Goal: Information Seeking & Learning: Learn about a topic

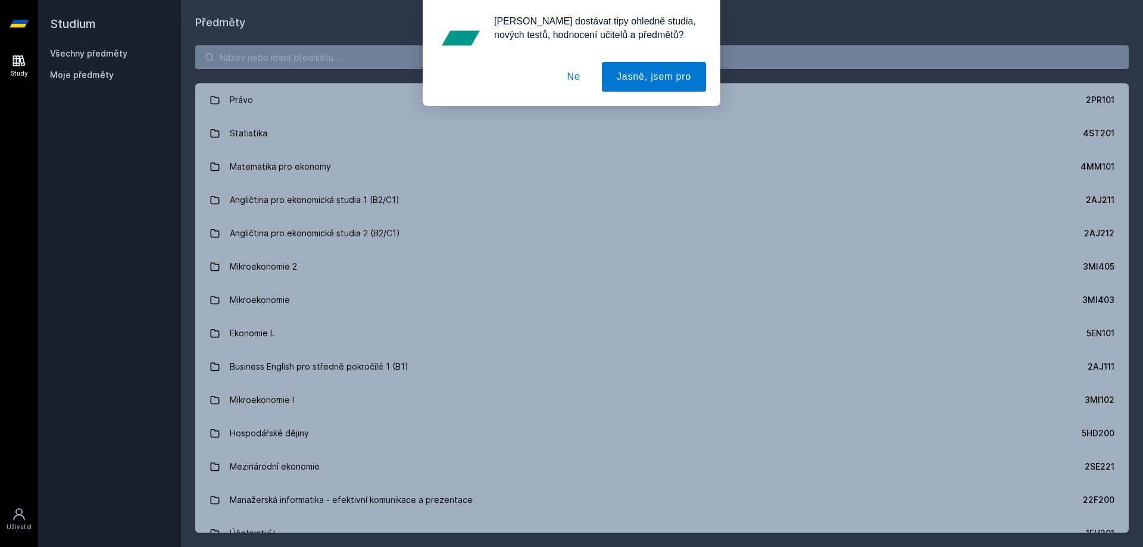
click at [82, 224] on div "Studium Všechny předměty Moje předměty" at bounding box center [109, 273] width 143 height 547
click at [572, 79] on button "Ne" at bounding box center [574, 77] width 43 height 30
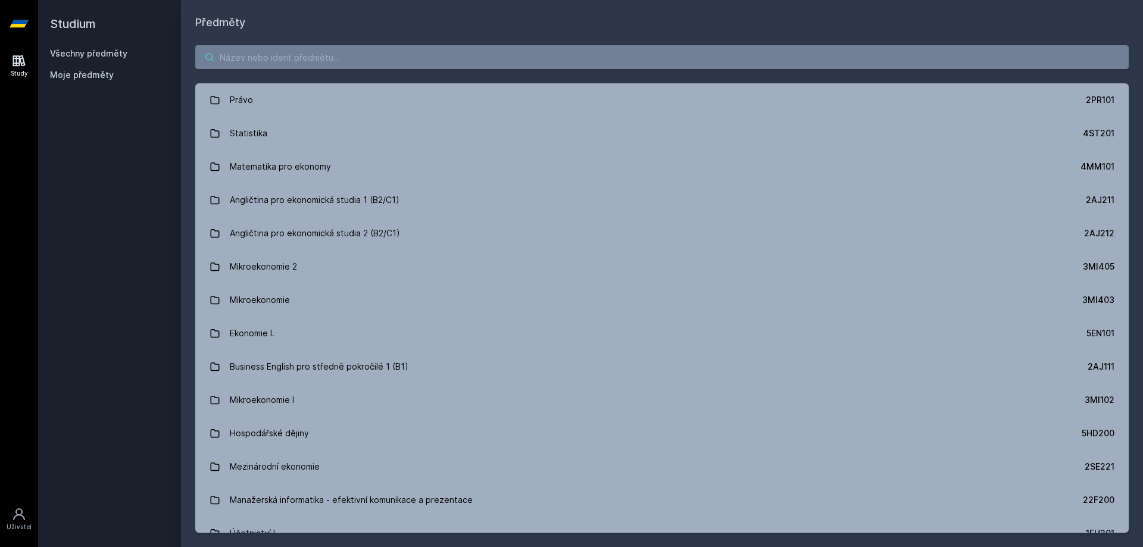
click at [327, 65] on input "search" at bounding box center [662, 57] width 934 height 24
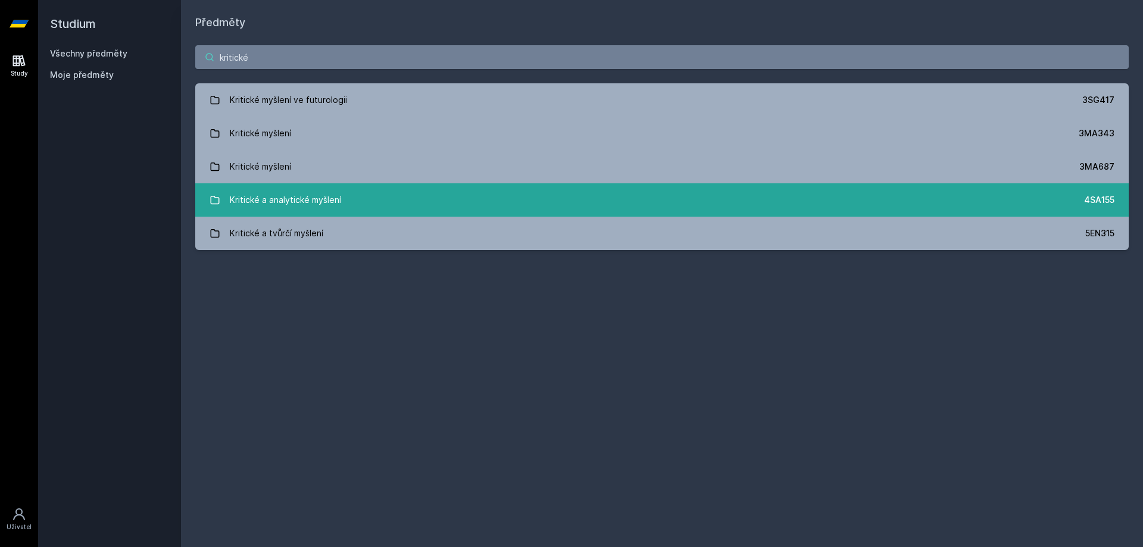
type input "kritické"
click at [434, 198] on link "Kritické a analytické myšlení 4SA155" at bounding box center [662, 199] width 934 height 33
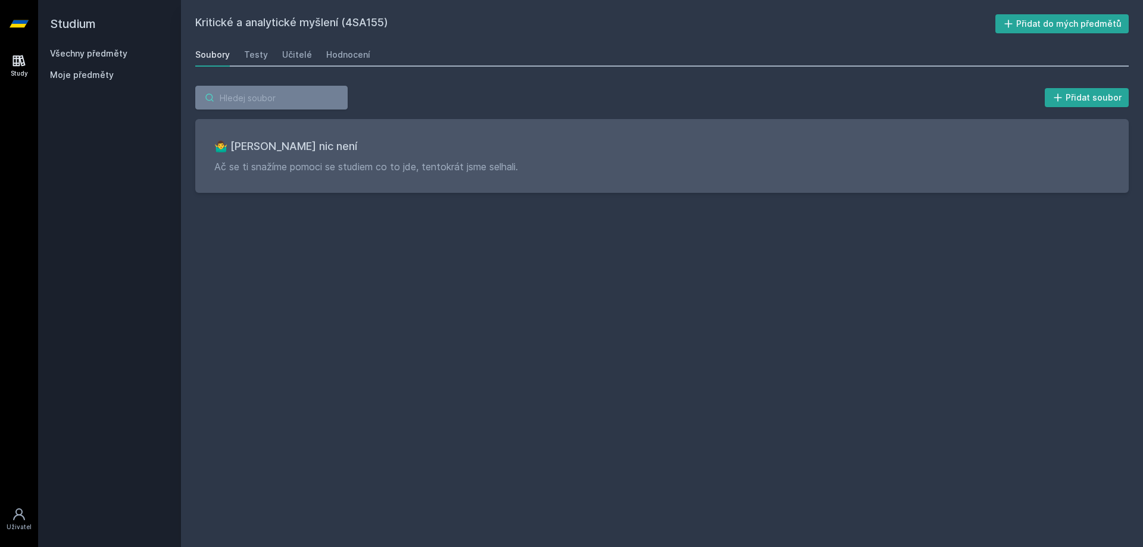
click at [275, 93] on input "search" at bounding box center [271, 98] width 152 height 24
click at [299, 55] on div "Učitelé" at bounding box center [297, 55] width 30 height 12
click at [328, 55] on div "Hodnocení" at bounding box center [348, 55] width 44 height 12
click at [211, 54] on div "Soubory" at bounding box center [212, 55] width 35 height 12
click at [258, 54] on div "Testy" at bounding box center [256, 55] width 24 height 12
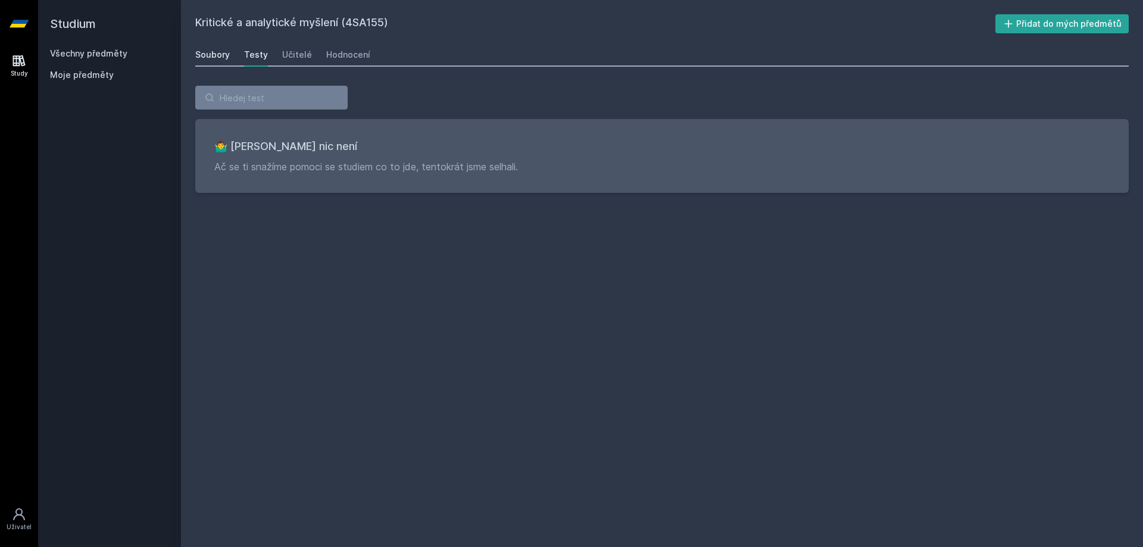
click at [214, 61] on link "Soubory" at bounding box center [212, 55] width 35 height 24
click at [256, 96] on input "search" at bounding box center [271, 98] width 152 height 24
click at [97, 49] on link "Všechny předměty" at bounding box center [88, 53] width 77 height 10
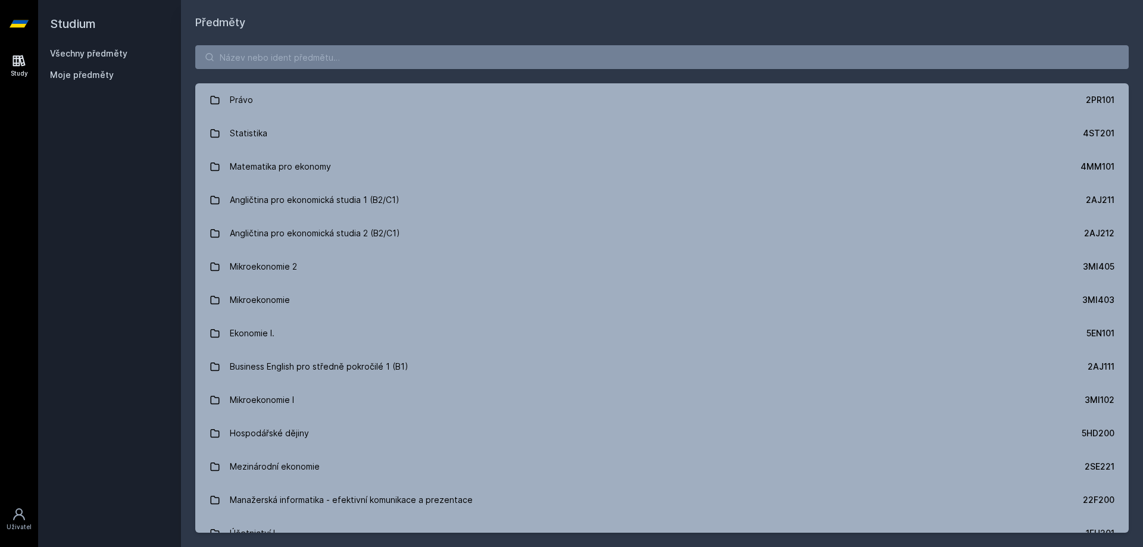
click at [98, 72] on span "Moje předměty" at bounding box center [82, 75] width 64 height 12
click at [288, 51] on input "search" at bounding box center [662, 57] width 934 height 24
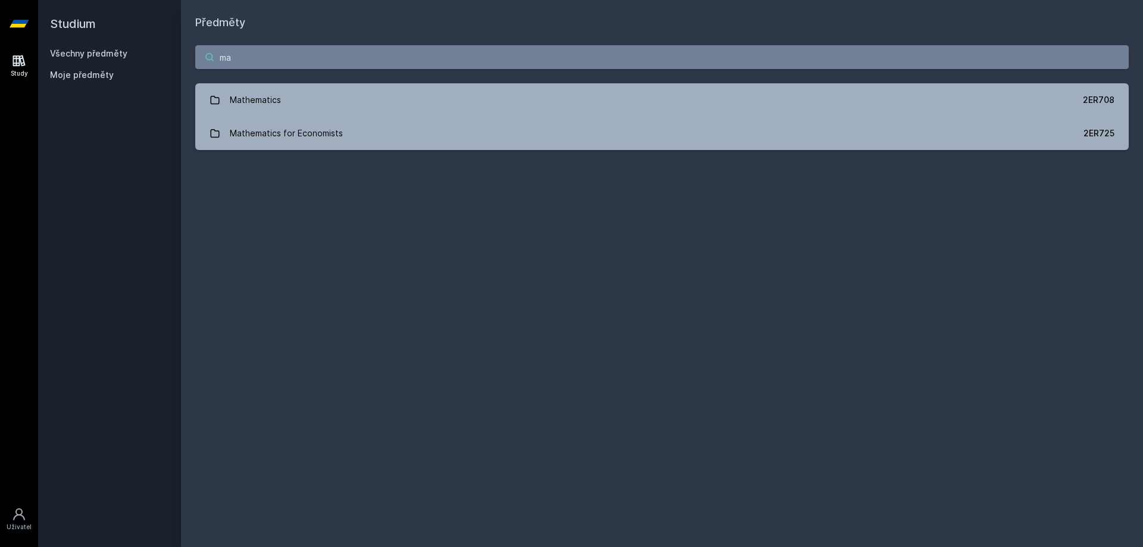
type input "m"
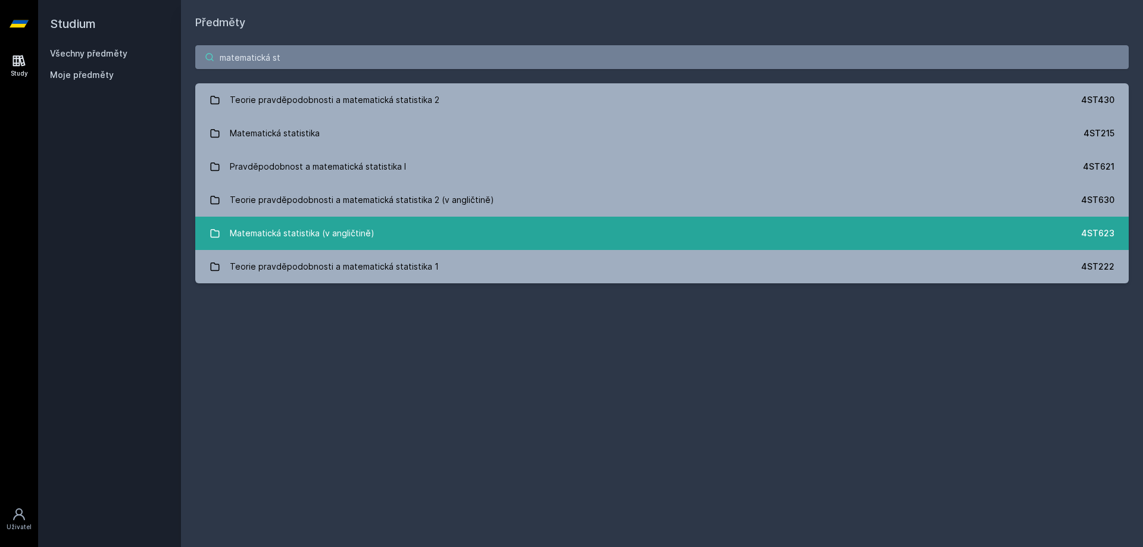
type input "matematická st"
click at [389, 236] on link "Matematická statistika (v angličtině) 4ST623" at bounding box center [662, 233] width 934 height 33
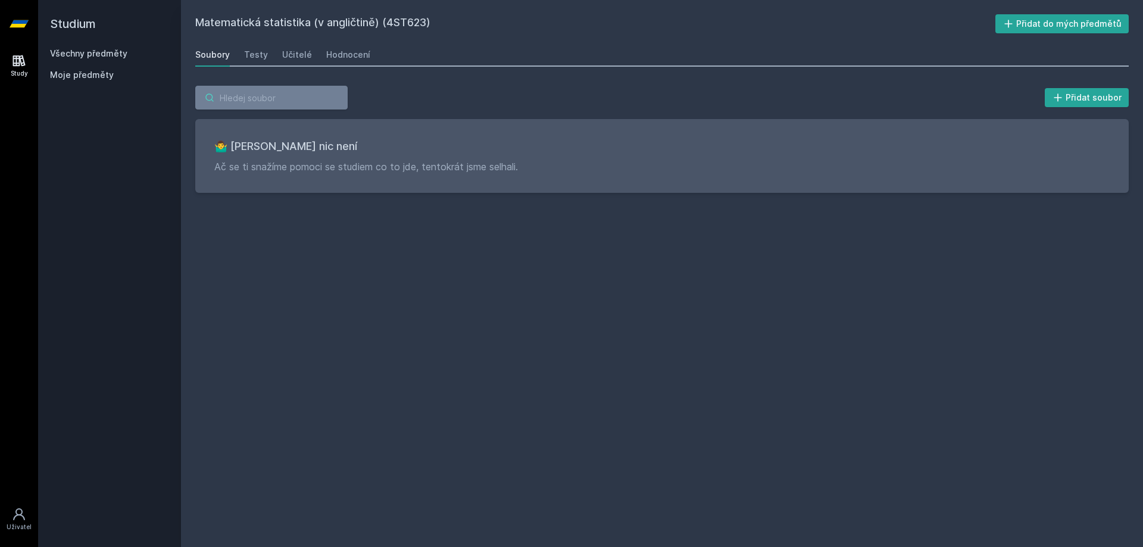
click at [276, 96] on input "search" at bounding box center [271, 98] width 152 height 24
click at [89, 51] on link "Všechny předměty" at bounding box center [88, 53] width 77 height 10
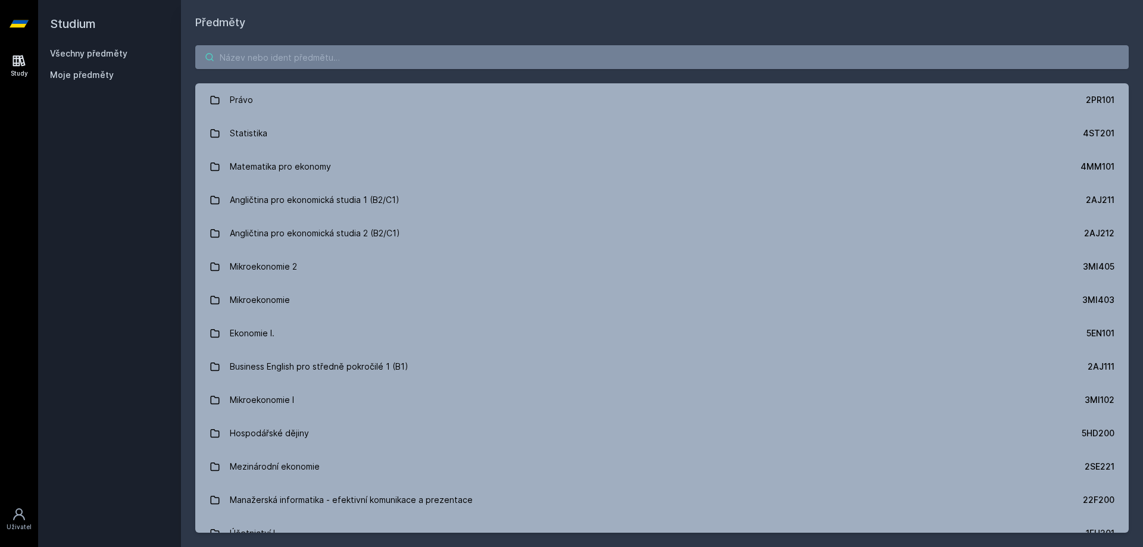
click at [254, 49] on input "search" at bounding box center [662, 57] width 934 height 24
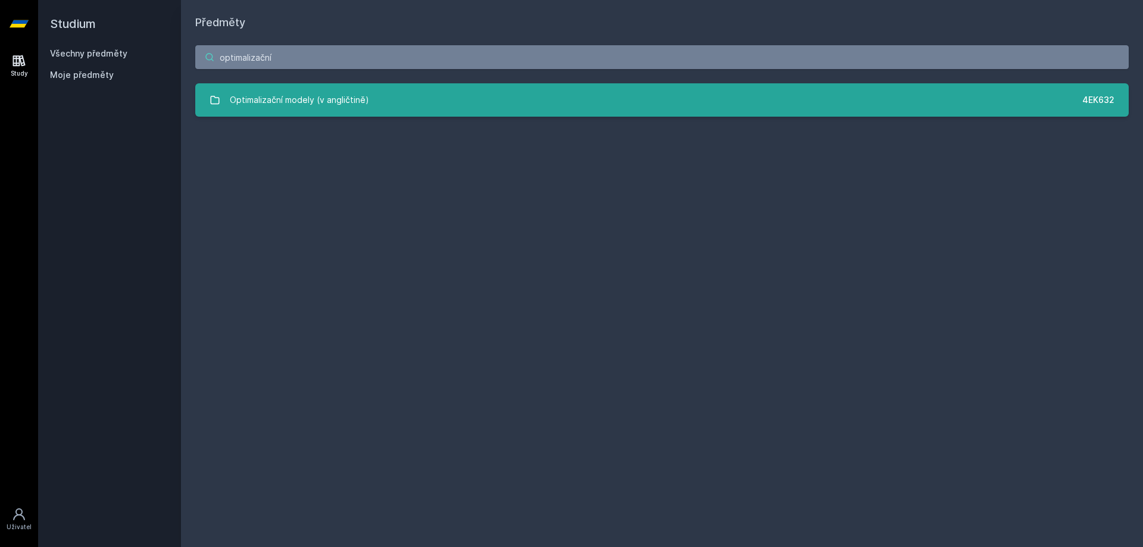
type input "optimalizační"
click at [336, 93] on div "Optimalizační modely (v angličtině)" at bounding box center [299, 100] width 139 height 24
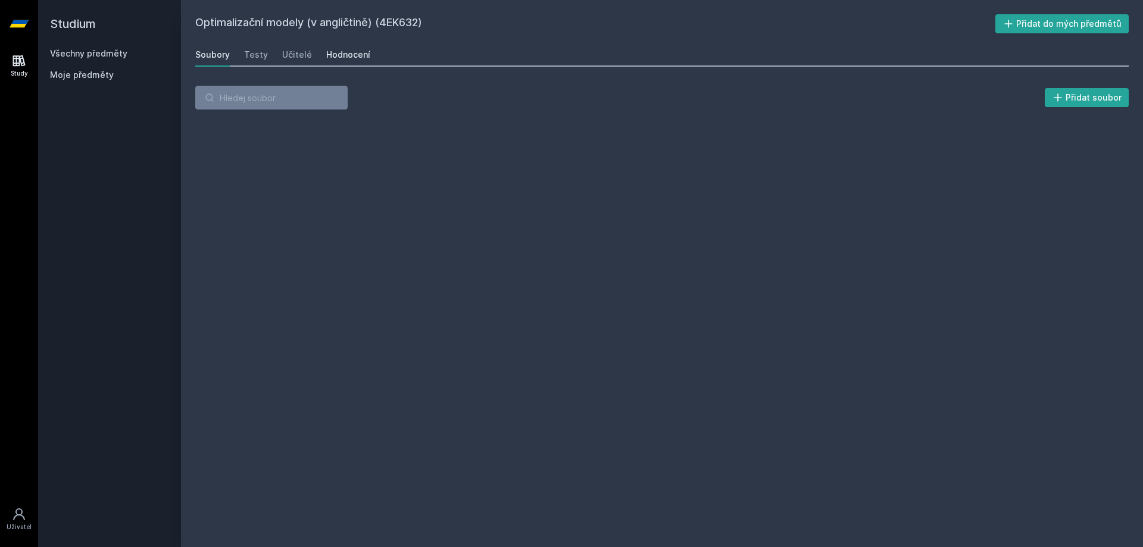
click at [335, 50] on div "Hodnocení" at bounding box center [348, 55] width 44 height 12
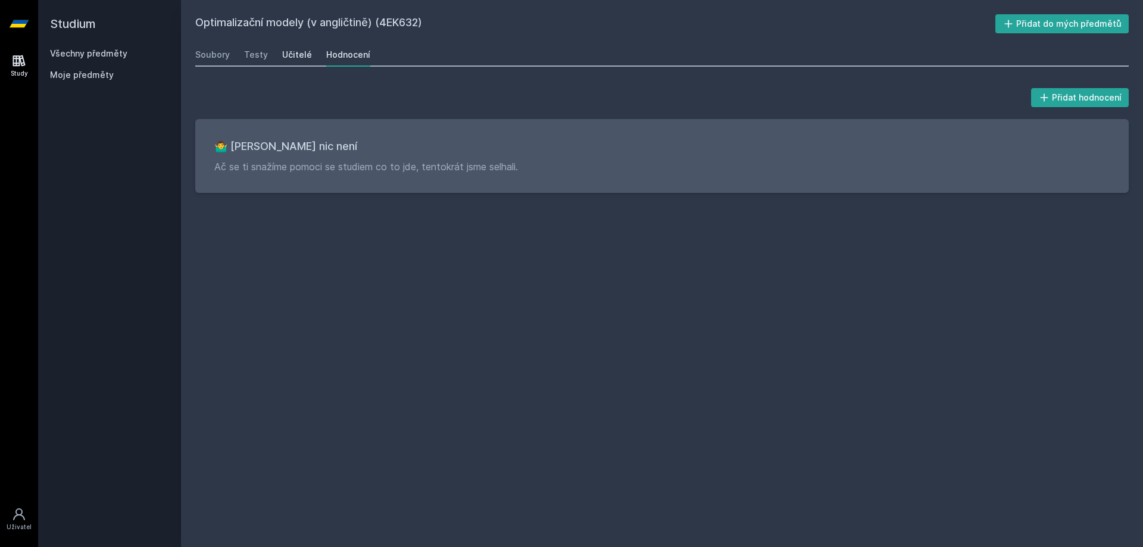
click at [302, 52] on div "Učitelé" at bounding box center [297, 55] width 30 height 12
click at [251, 55] on div "Testy" at bounding box center [256, 55] width 24 height 12
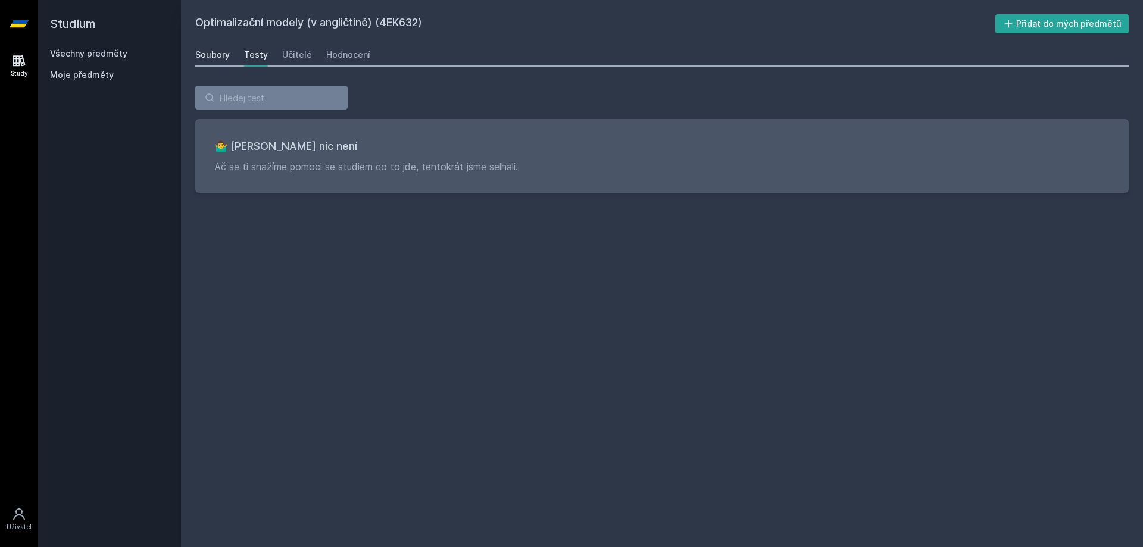
click at [214, 56] on div "Soubory" at bounding box center [212, 55] width 35 height 12
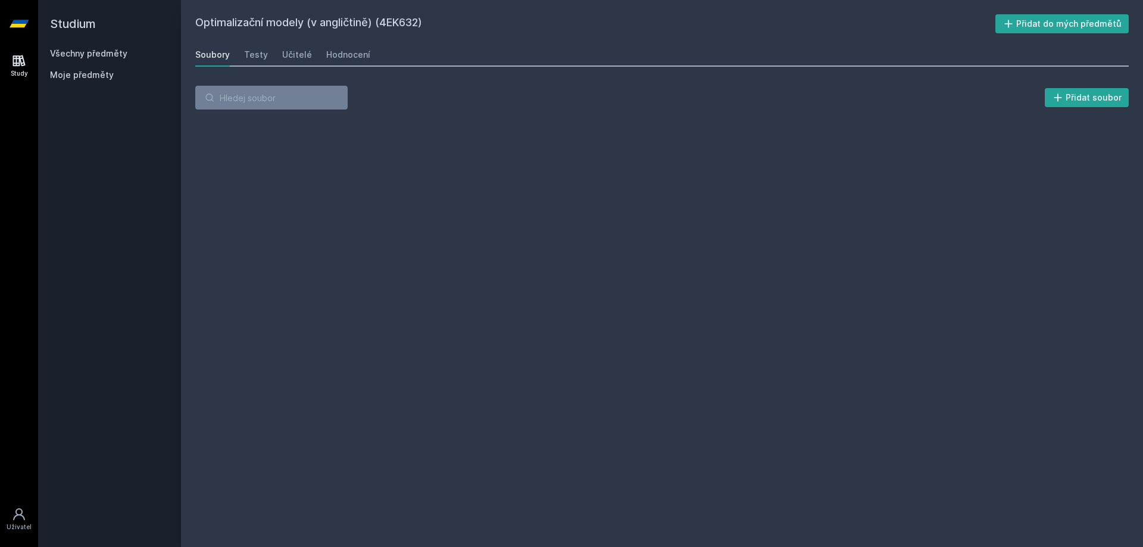
click at [84, 74] on span "Moje předměty" at bounding box center [82, 75] width 64 height 12
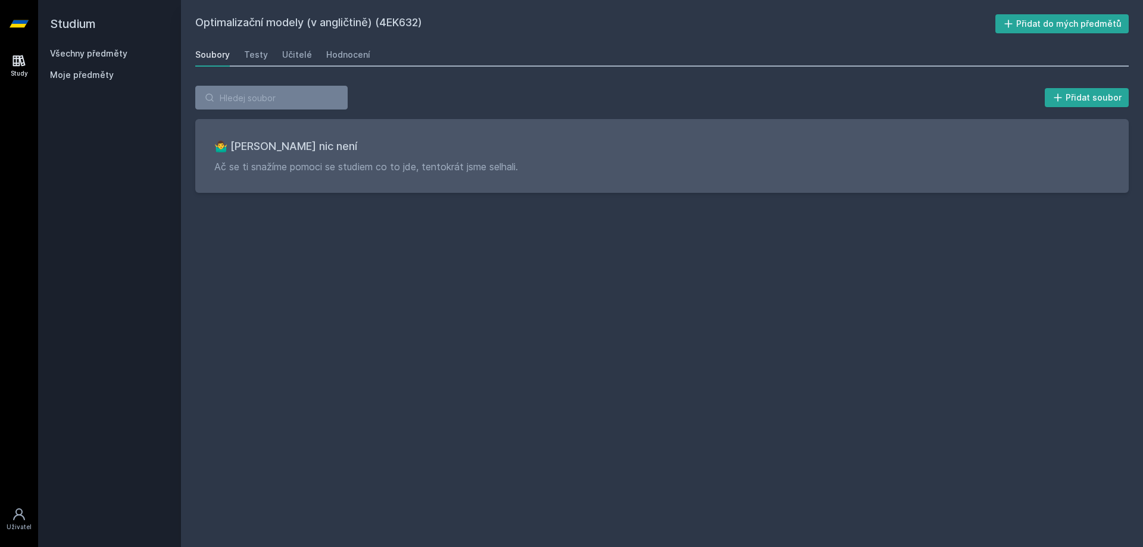
click at [90, 50] on link "Všechny předměty" at bounding box center [88, 53] width 77 height 10
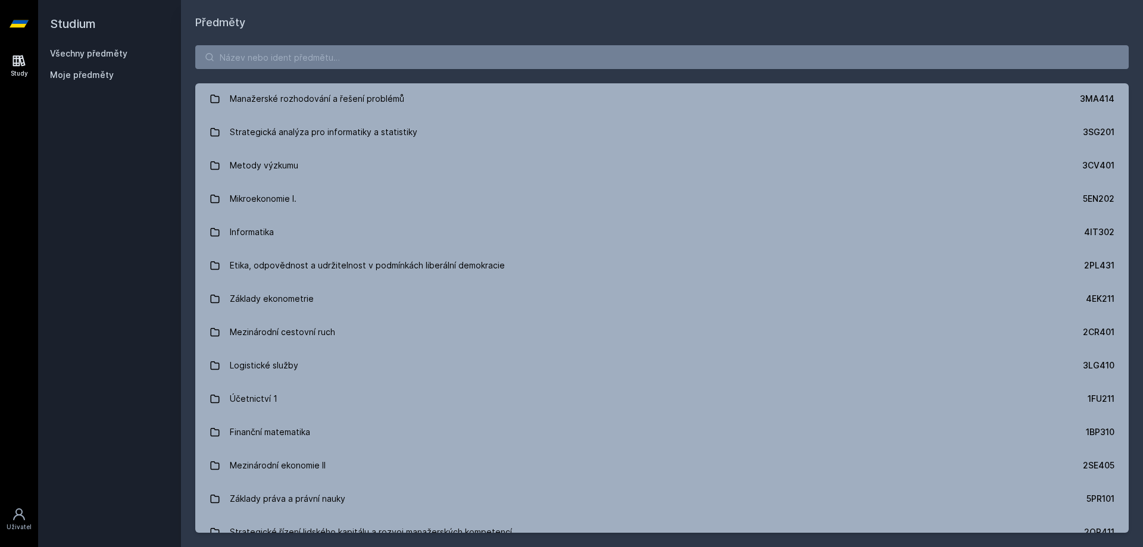
scroll to position [2818, 0]
